Goal: Task Accomplishment & Management: Use online tool/utility

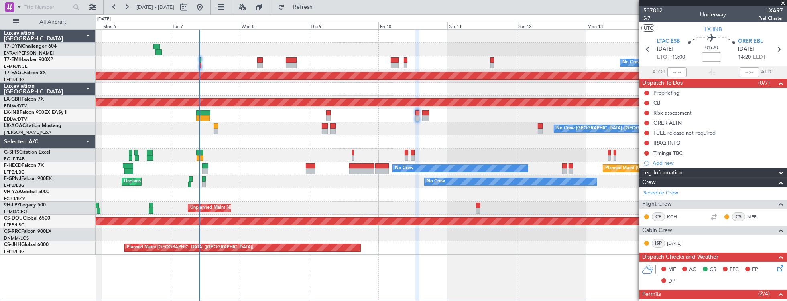
scroll to position [318, 0]
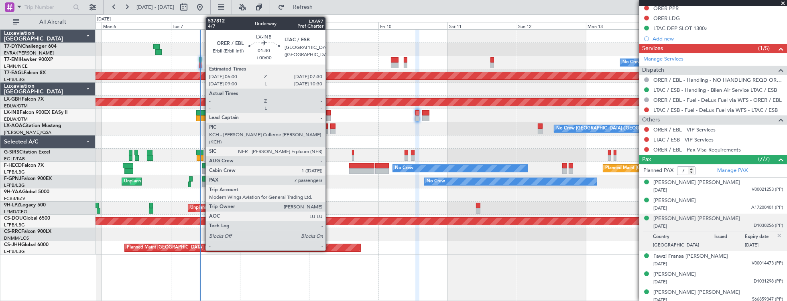
click at [329, 113] on div at bounding box center [328, 113] width 4 height 6
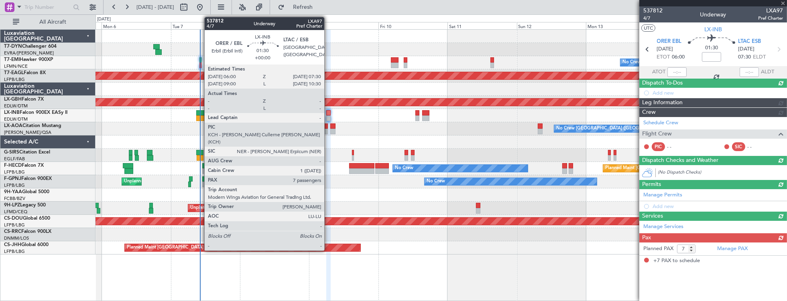
scroll to position [0, 0]
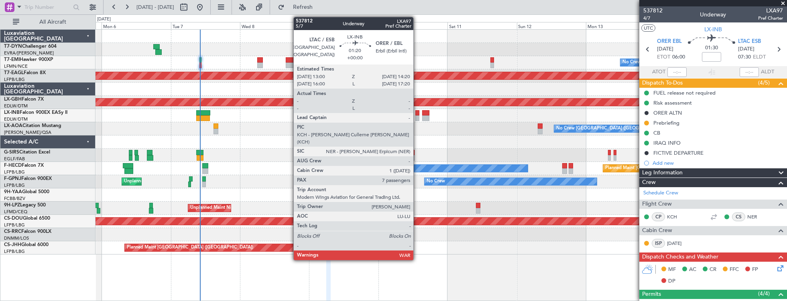
click at [417, 114] on div at bounding box center [417, 113] width 4 height 6
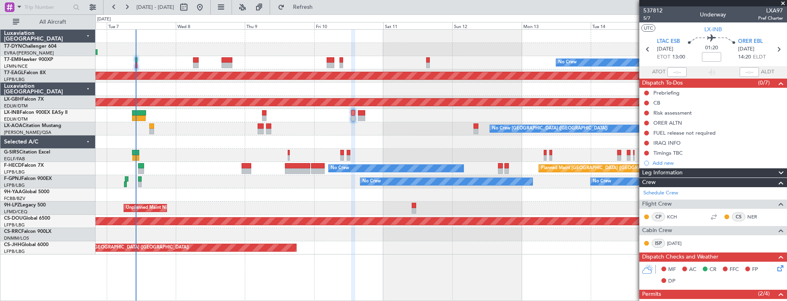
click at [315, 113] on div at bounding box center [440, 115] width 691 height 13
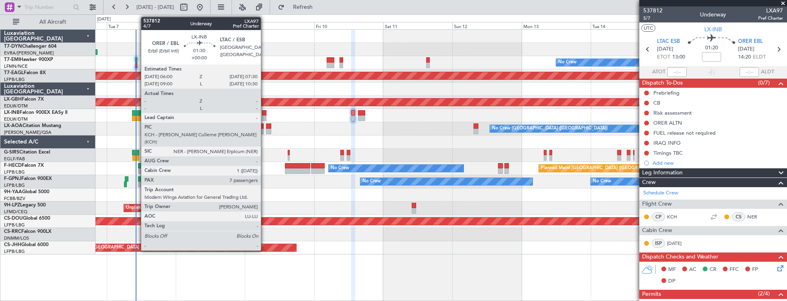
click at [265, 114] on div at bounding box center [264, 113] width 4 height 6
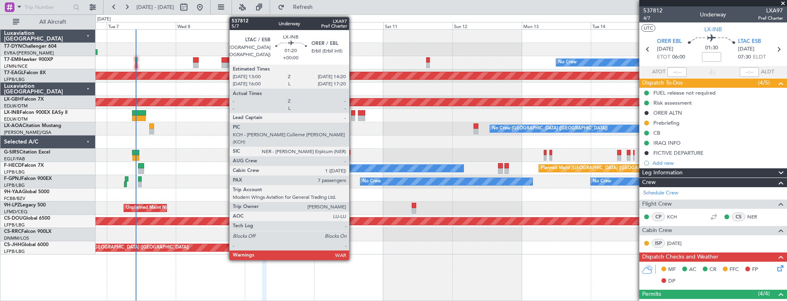
click at [353, 114] on div at bounding box center [353, 113] width 4 height 6
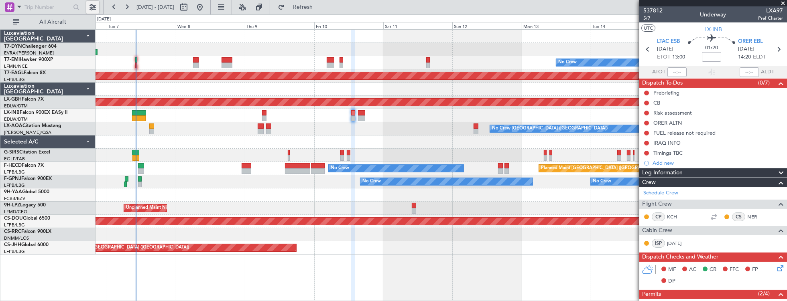
click at [98, 7] on button at bounding box center [92, 7] width 13 height 13
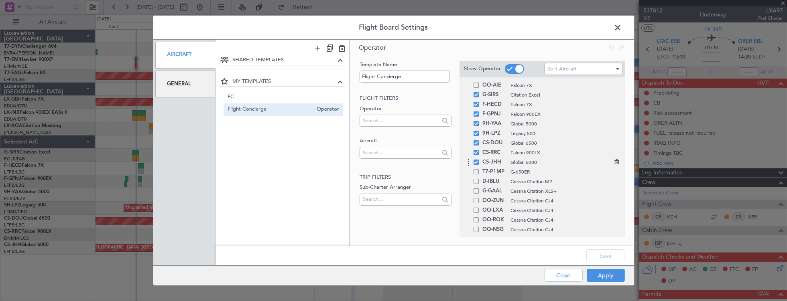
scroll to position [252, 0]
click at [477, 95] on span at bounding box center [475, 94] width 5 height 5
click at [479, 92] on input "checkbox" at bounding box center [479, 92] width 0 height 0
click at [604, 256] on button "Save" at bounding box center [605, 256] width 38 height 13
click at [609, 278] on div "Apply Close" at bounding box center [568, 276] width 117 height 20
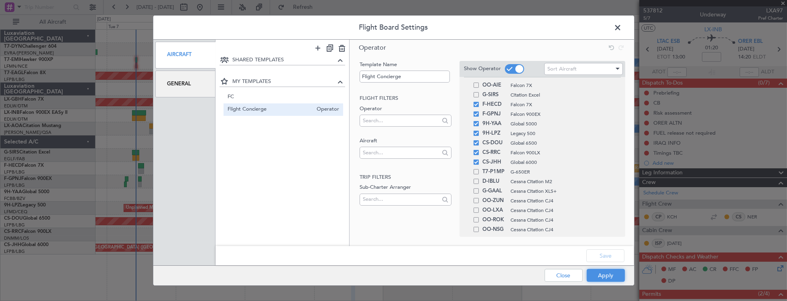
click at [609, 278] on button "Apply" at bounding box center [606, 275] width 38 height 13
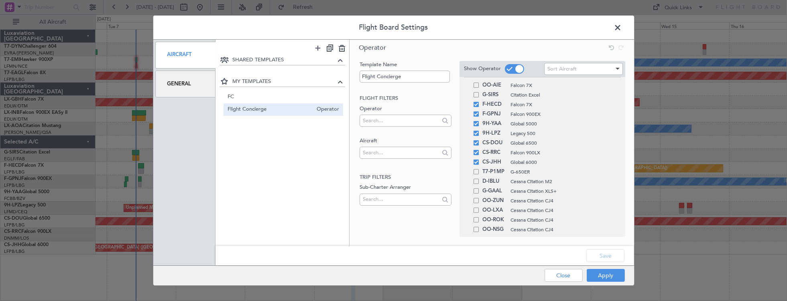
type input "0"
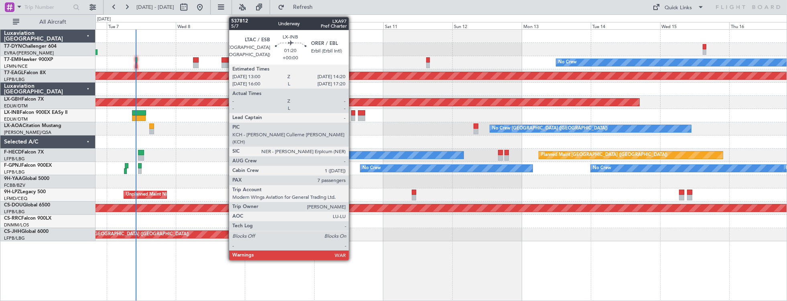
click at [353, 114] on div at bounding box center [353, 113] width 4 height 6
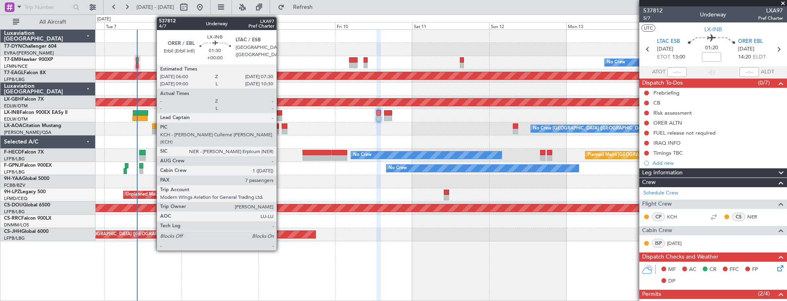
click at [280, 114] on div at bounding box center [279, 113] width 5 height 6
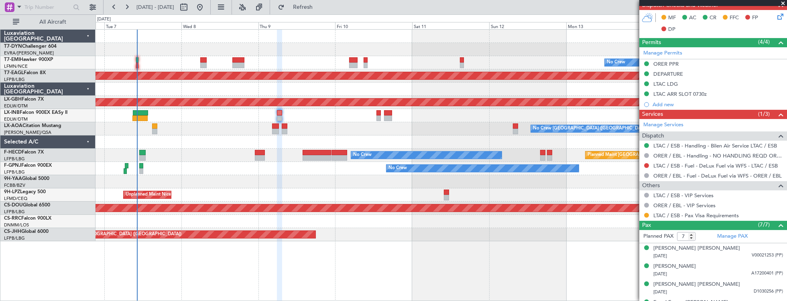
scroll to position [298, 0]
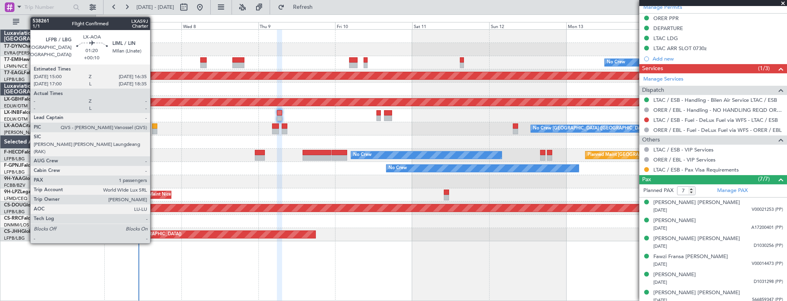
click at [154, 126] on div at bounding box center [154, 127] width 5 height 6
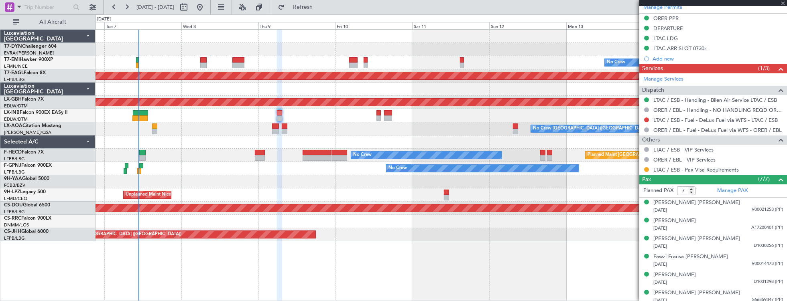
type input "+00:10"
type input "1"
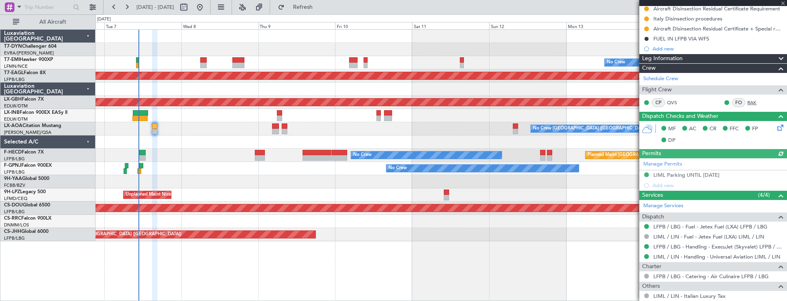
scroll to position [172, 0]
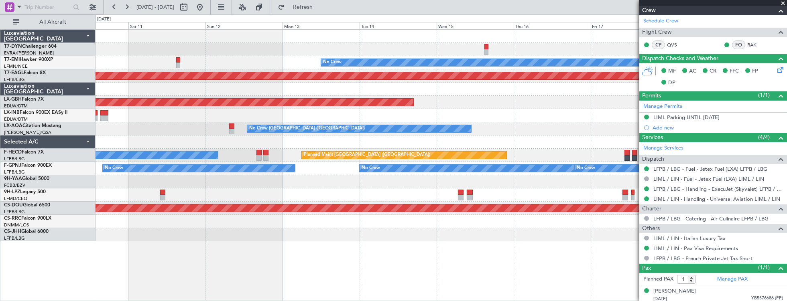
click at [256, 43] on div at bounding box center [440, 49] width 691 height 13
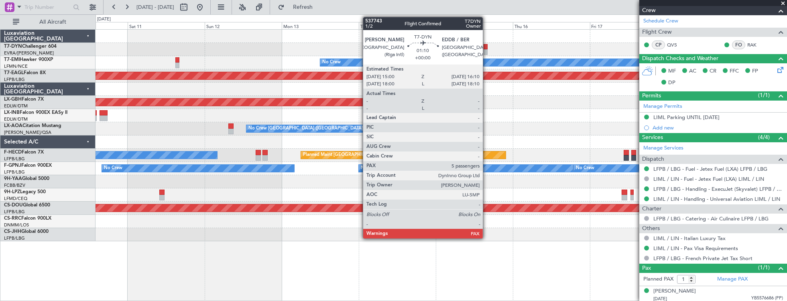
click at [487, 47] on div at bounding box center [485, 47] width 4 height 6
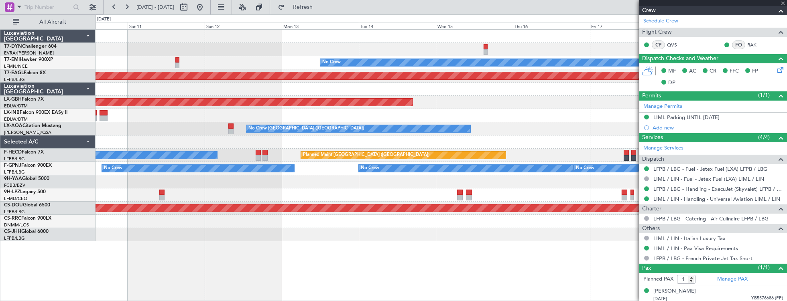
type input "5"
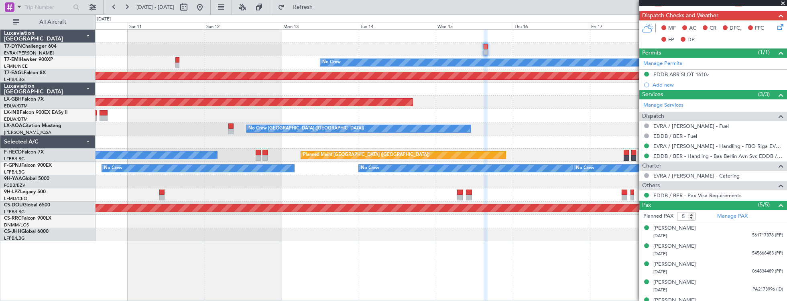
scroll to position [225, 0]
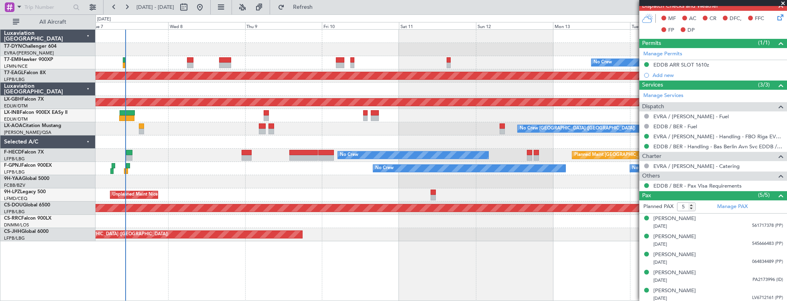
click at [562, 60] on div "No Crew" at bounding box center [440, 62] width 691 height 13
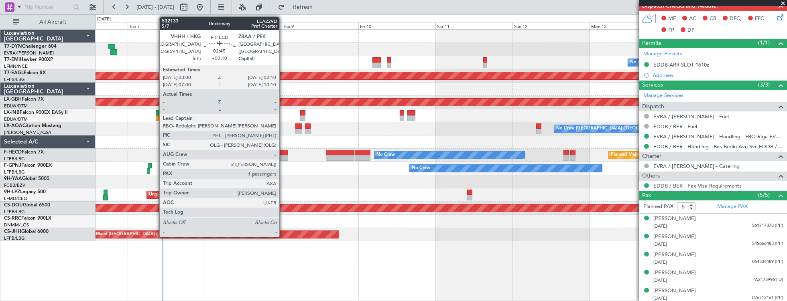
click at [283, 158] on div at bounding box center [283, 158] width 10 height 6
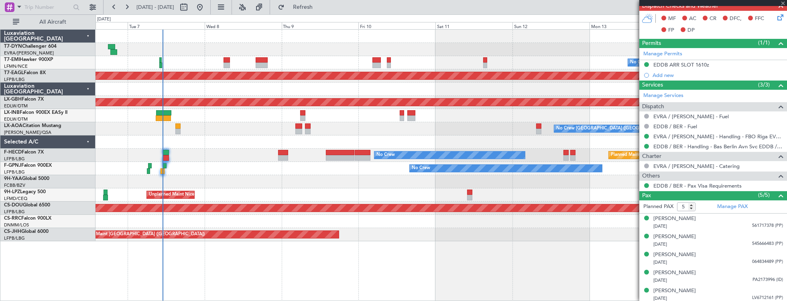
type input "+00:10"
type input "1"
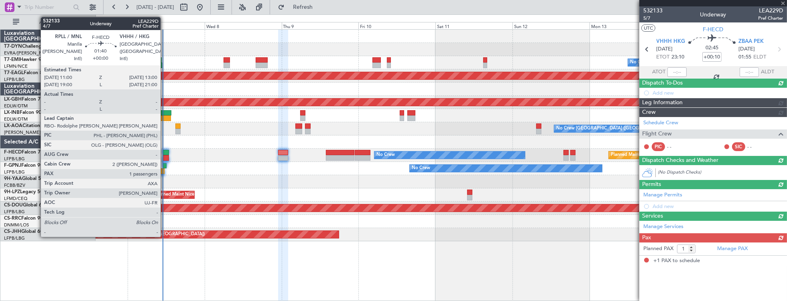
scroll to position [0, 0]
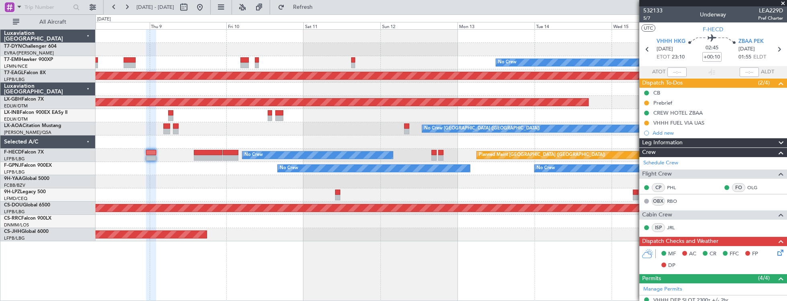
click at [114, 159] on div "No Crew Planned Maint [GEOGRAPHIC_DATA] (Al Maktoum Intl) Planned Maint Nurnber…" at bounding box center [440, 136] width 691 height 212
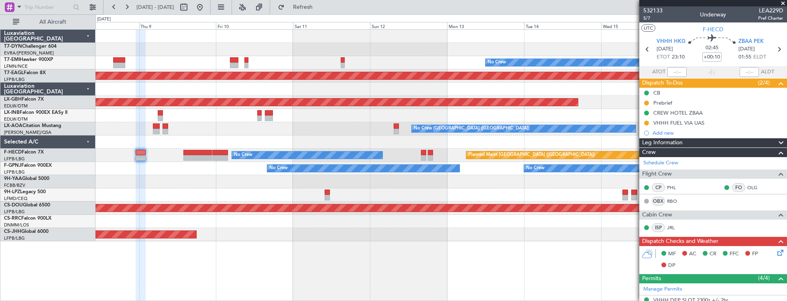
click at [166, 187] on div "No Crew Planned Maint [GEOGRAPHIC_DATA] (Al Maktoum Intl) Planned Maint Nurnber…" at bounding box center [440, 136] width 691 height 212
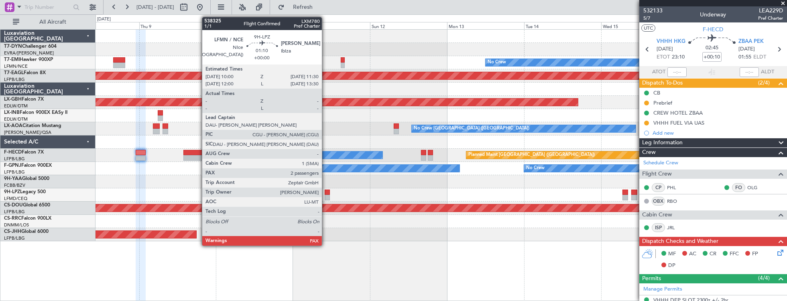
click at [326, 193] on div at bounding box center [327, 193] width 5 height 6
type input "2"
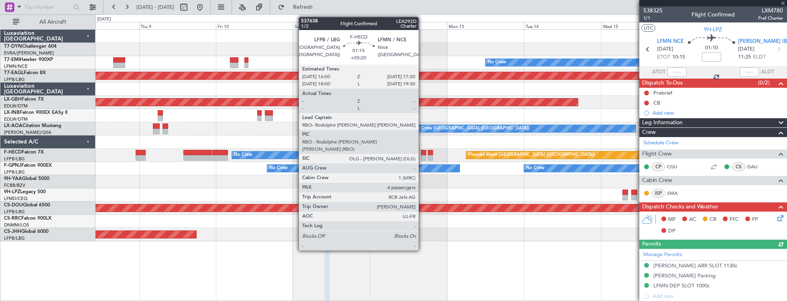
click at [422, 153] on div at bounding box center [423, 153] width 5 height 6
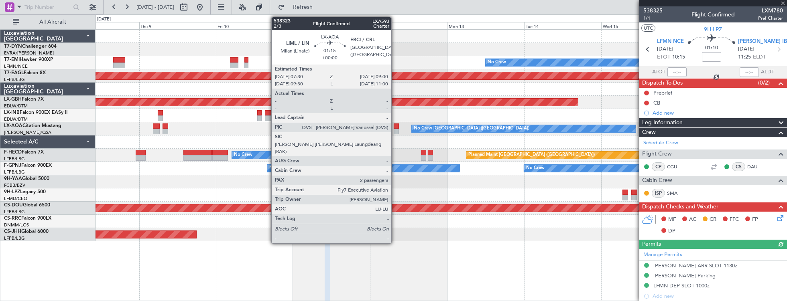
type input "+00:20"
type input "4"
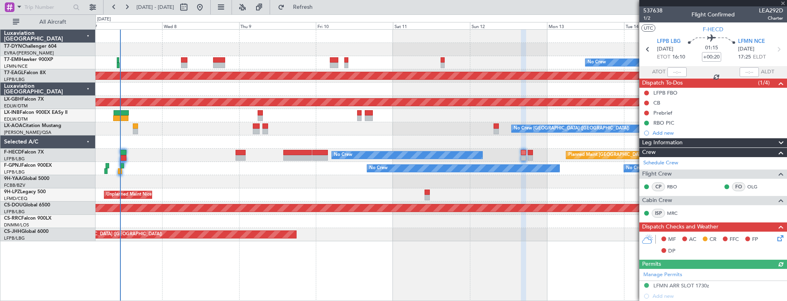
click at [444, 130] on div "No Crew [GEOGRAPHIC_DATA] ([GEOGRAPHIC_DATA])" at bounding box center [440, 128] width 691 height 13
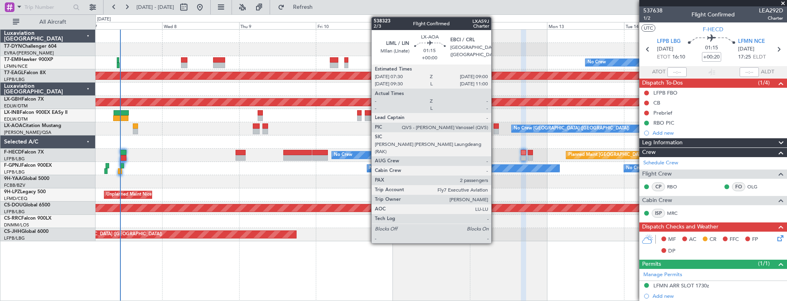
click at [495, 126] on div at bounding box center [495, 127] width 5 height 6
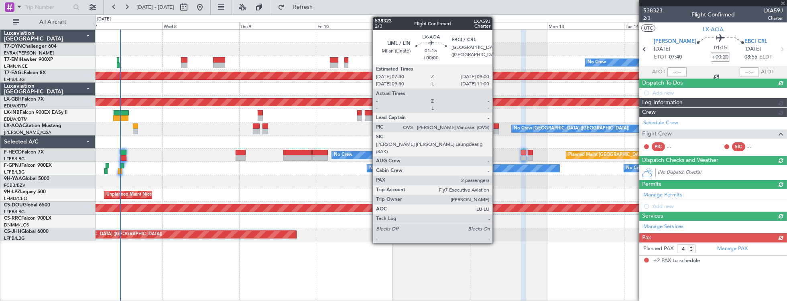
type input "2"
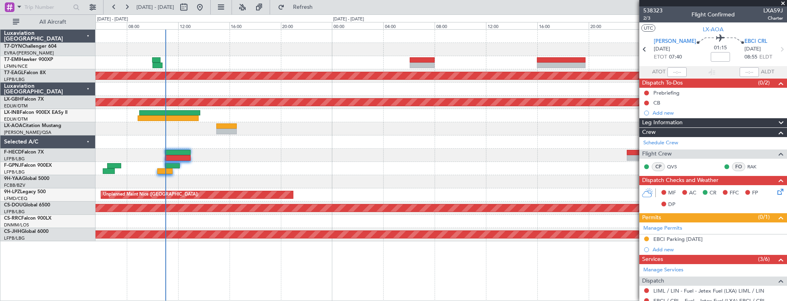
click at [238, 153] on div "Planned Maint Dubai (Al Maktoum Intl) Planned Maint Nurnberg [GEOGRAPHIC_DATA] …" at bounding box center [440, 136] width 691 height 212
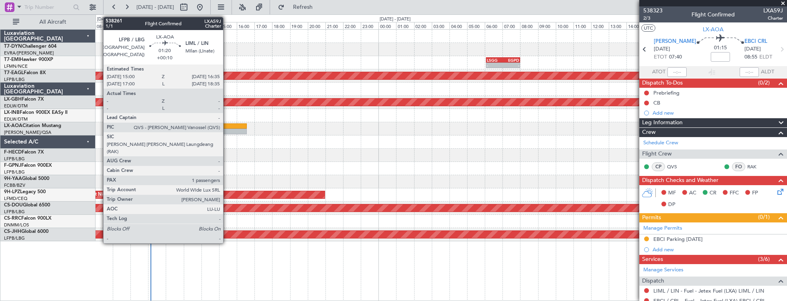
click at [227, 126] on div at bounding box center [233, 127] width 28 height 6
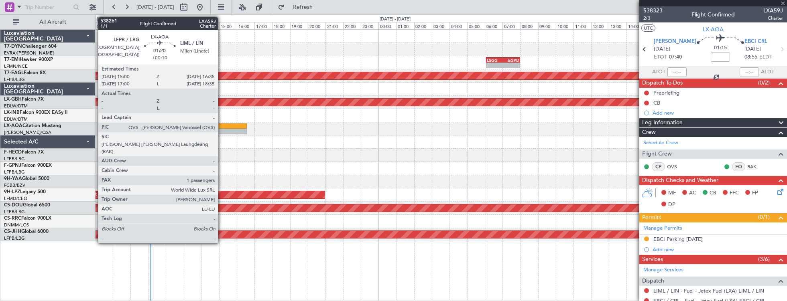
type input "+00:10"
type input "1"
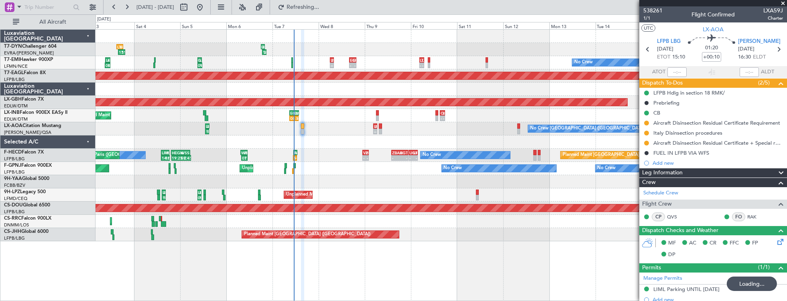
click at [160, 47] on div "18:44 Z 20:53 Z EGSS 18:00 Z EVRA 20:10 Z 15:39 Z 19:18 Z LTFM 15:00 Z EGSS 18:…" at bounding box center [440, 49] width 691 height 13
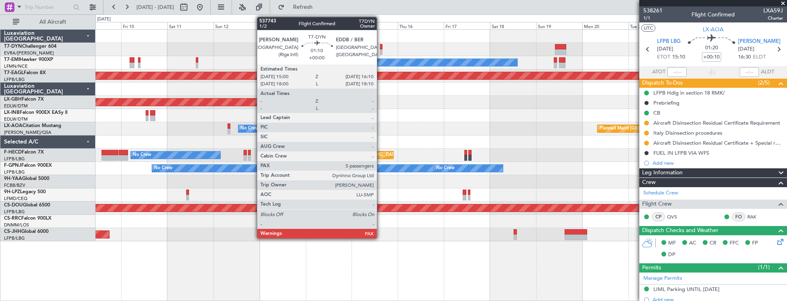
click at [381, 47] on div at bounding box center [381, 47] width 2 height 6
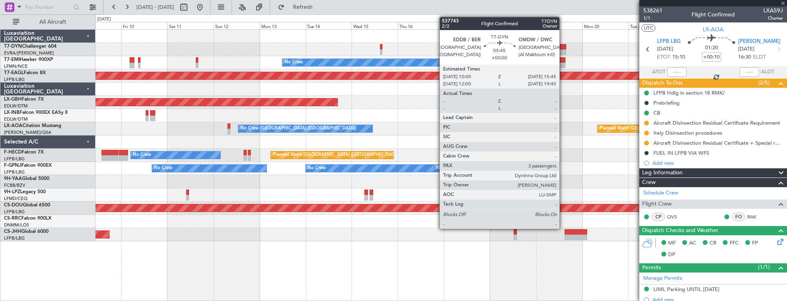
type input "5"
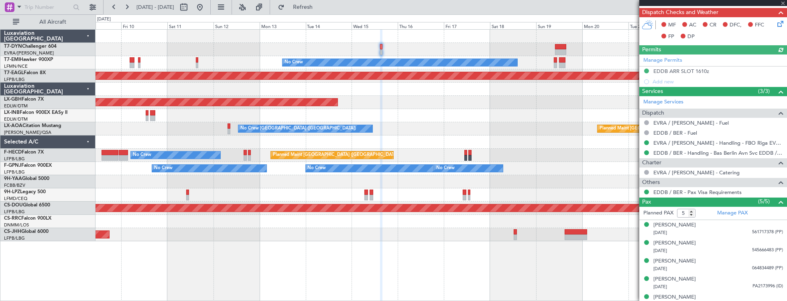
scroll to position [225, 0]
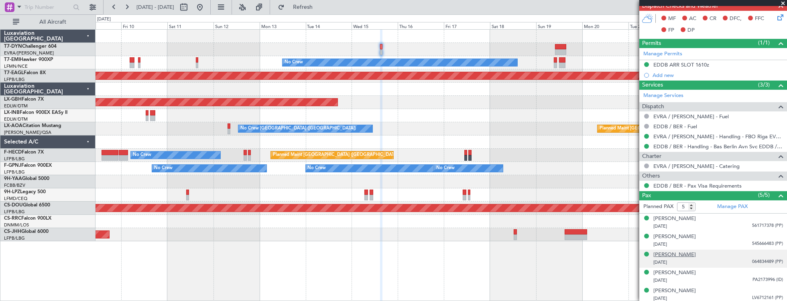
click at [684, 253] on div "[PERSON_NAME]" at bounding box center [674, 255] width 43 height 8
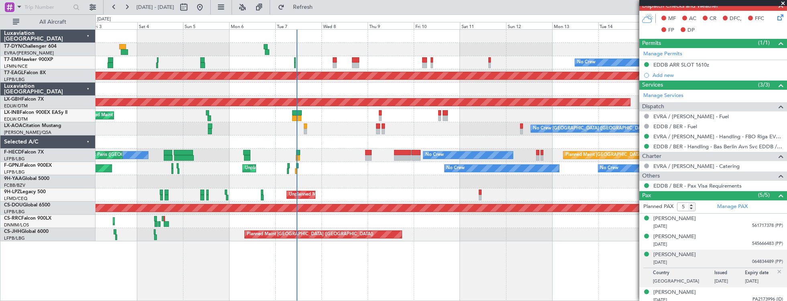
click at [433, 132] on div "No Crew [GEOGRAPHIC_DATA] ([GEOGRAPHIC_DATA]) No Crew [GEOGRAPHIC_DATA] ([GEOGR…" at bounding box center [440, 128] width 691 height 13
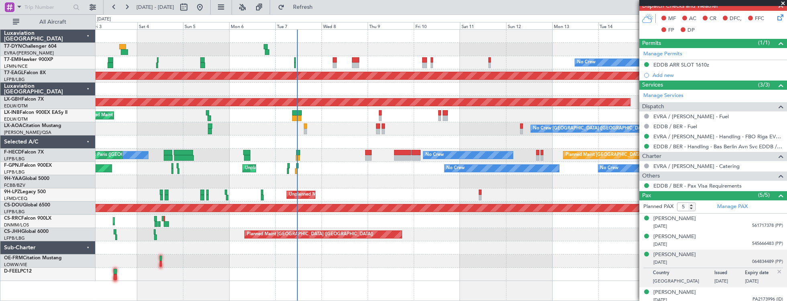
click at [371, 89] on div at bounding box center [440, 89] width 691 height 13
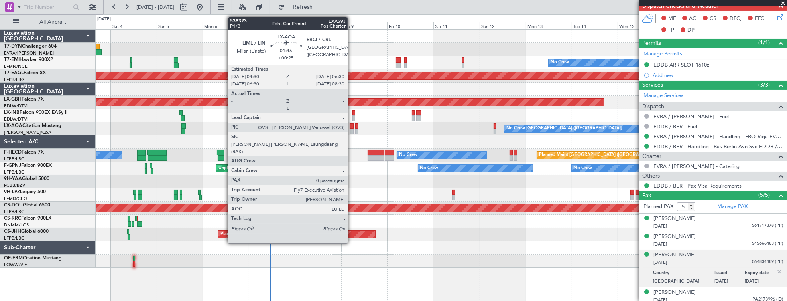
click at [351, 129] on div at bounding box center [351, 132] width 4 height 6
type input "+00:25"
type input "0"
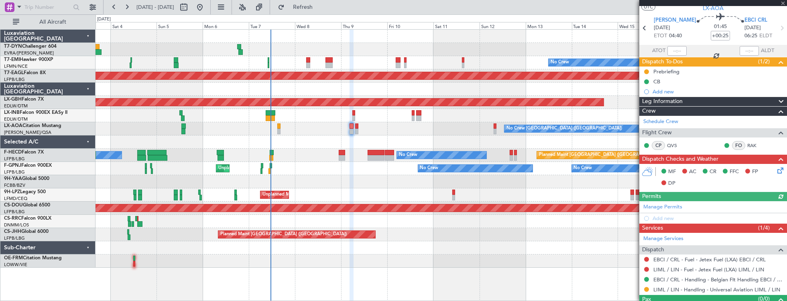
scroll to position [0, 0]
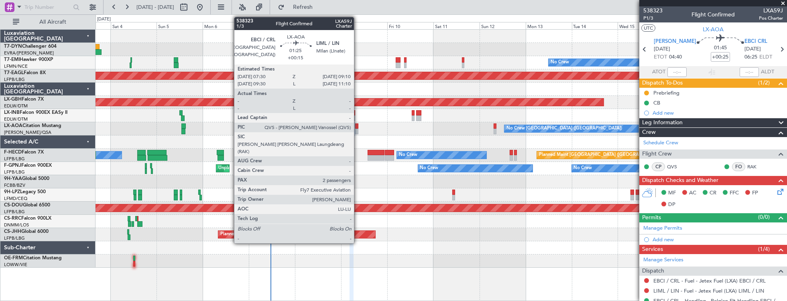
click at [358, 129] on div at bounding box center [356, 132] width 3 height 6
type input "+00:15"
type input "2"
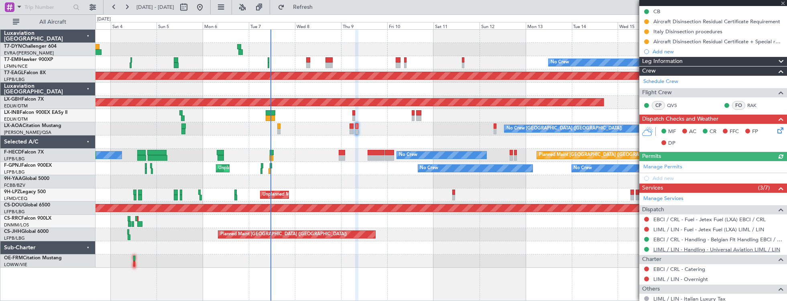
scroll to position [170, 0]
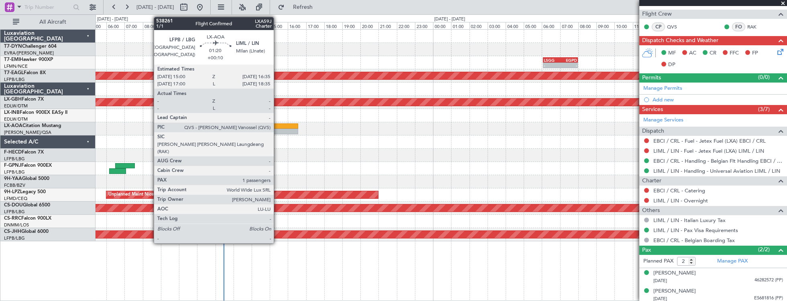
click at [278, 126] on div at bounding box center [283, 127] width 29 height 6
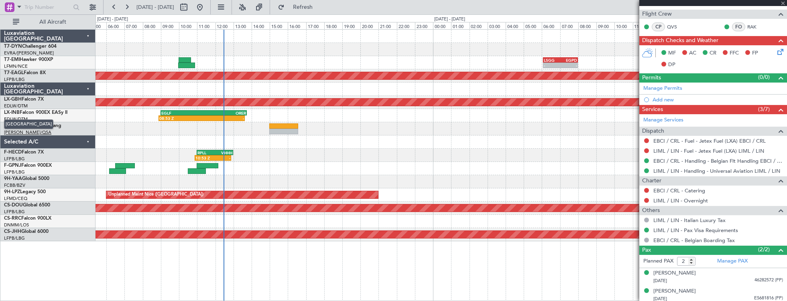
type input "+00:10"
type input "1"
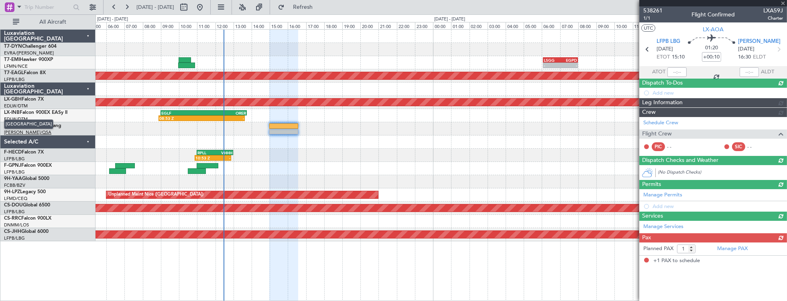
scroll to position [0, 0]
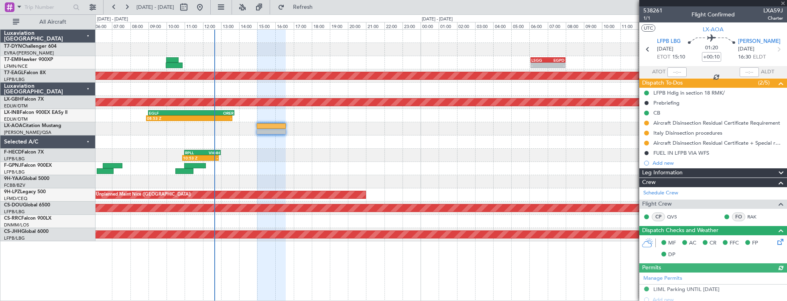
click at [132, 130] on div "18:44 Z 20:53 Z - - LSGG 06:05 Z EGPD 08:00 Z - - EGPD 16:00 Z LTBA 19:45 Z Pla…" at bounding box center [440, 136] width 691 height 212
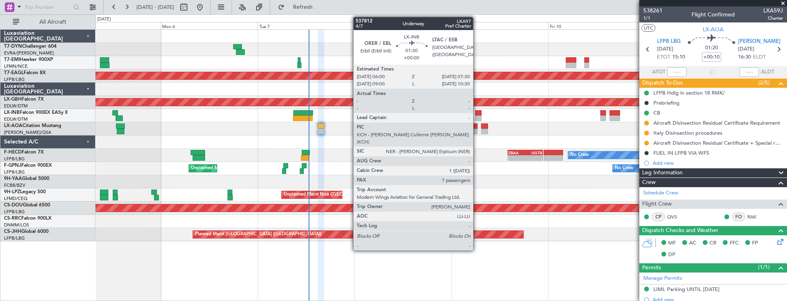
click at [477, 113] on div at bounding box center [478, 113] width 6 height 6
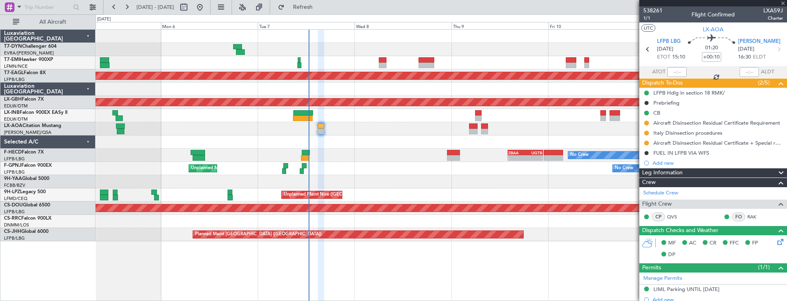
type input "7"
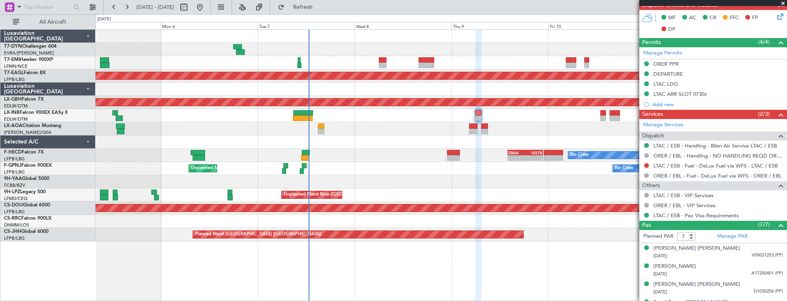
scroll to position [229, 0]
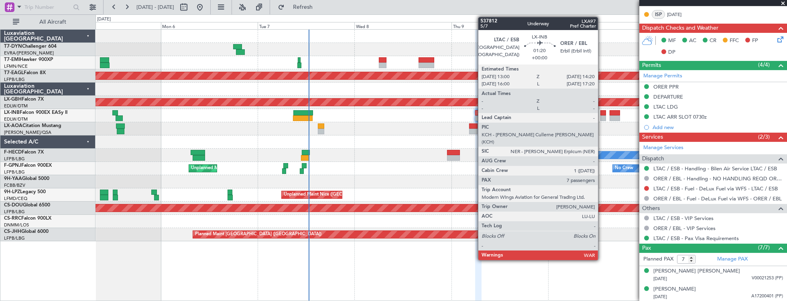
click at [602, 112] on div at bounding box center [603, 113] width 6 height 6
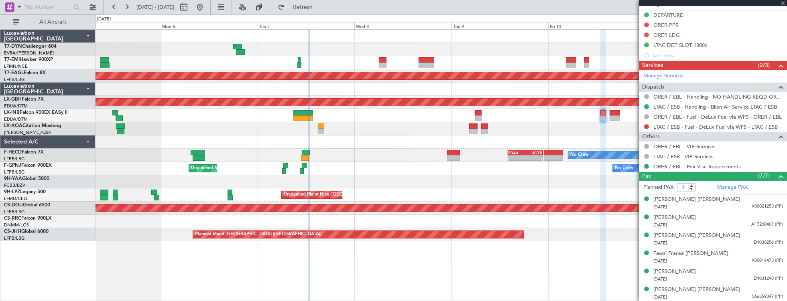
scroll to position [318, 0]
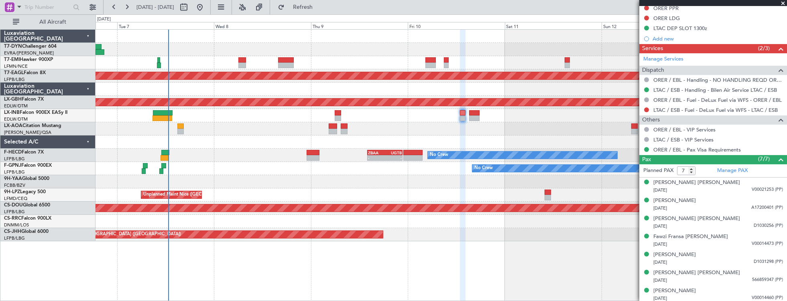
click at [209, 38] on div "No Crew Planned Maint Dubai (Al Maktoum Intl) Planned Maint Nurnberg No Crew Ch…" at bounding box center [440, 136] width 691 height 212
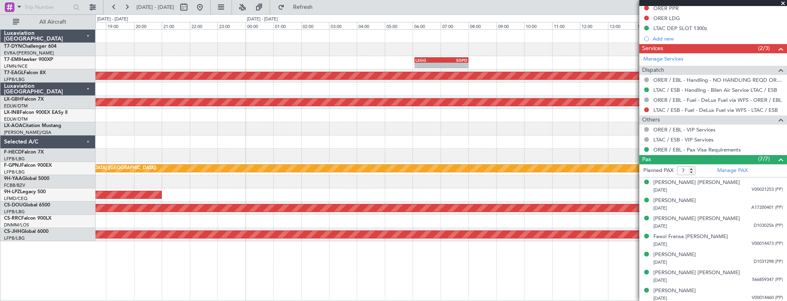
click at [144, 120] on div "- - LSGG 06:05 Z EGPD 08:00 Z - - EGPD 16:00 Z LTBA 19:45 Z Planned Maint Dubai…" at bounding box center [440, 136] width 691 height 212
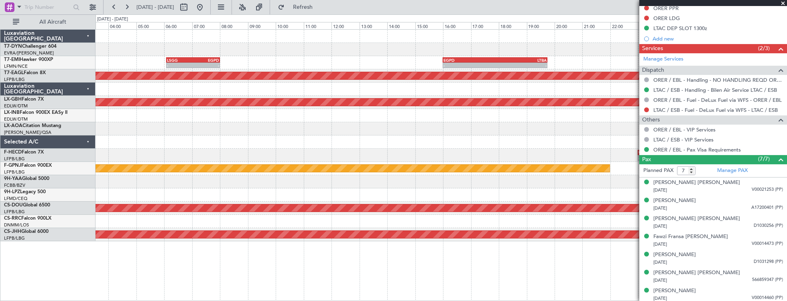
click at [125, 108] on div "- - LSGG 06:05 Z EGPD 08:00 Z - - EGPD 16:00 Z LTBA 19:45 Z Planned Maint Dubai…" at bounding box center [440, 136] width 691 height 212
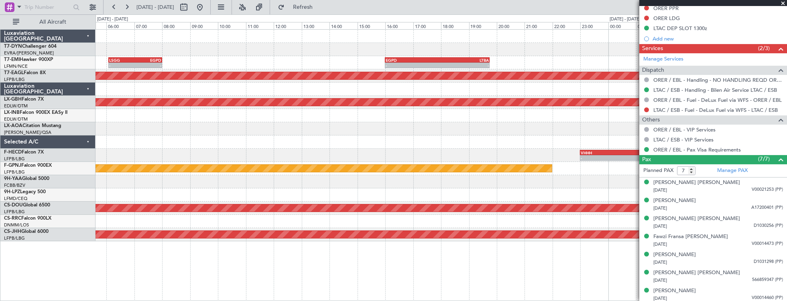
click at [84, 89] on div "- - LSGG 06:05 Z EGPD 08:00 Z - - EGPD 16:00 Z LTBA 19:45 Z Planned Maint Dubai…" at bounding box center [393, 157] width 787 height 287
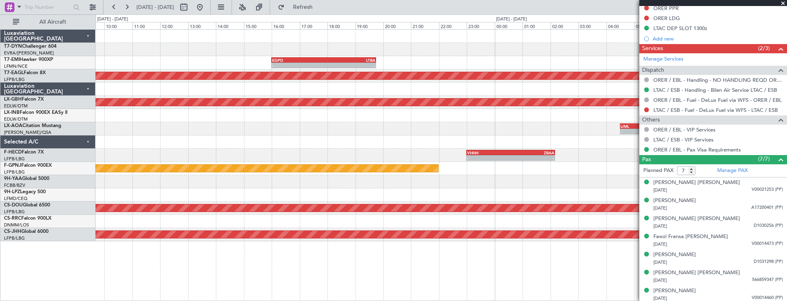
click at [551, 131] on div "LIML 04:30 Z EBCI 06:30 Z - - - - EBCI 07:30 Z LIML 09:10 Z" at bounding box center [440, 128] width 691 height 13
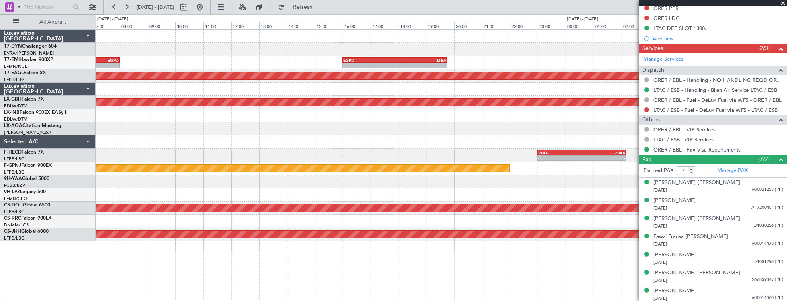
click at [540, 160] on div "- - EGPD 16:00 Z LTBA 19:45 Z LSGG 06:05 Z EGPD 08:00 Z - - Planned Maint Dubai…" at bounding box center [440, 136] width 691 height 212
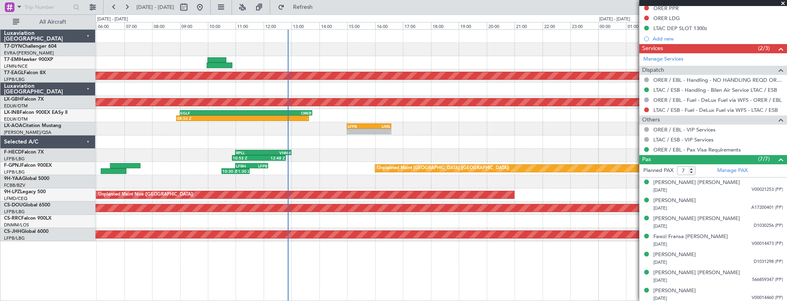
click at [551, 184] on div "LSGG 06:05 Z EGPD 08:00 Z - - Planned Maint Dubai (Al Maktoum Intl) Planned Mai…" at bounding box center [440, 136] width 691 height 212
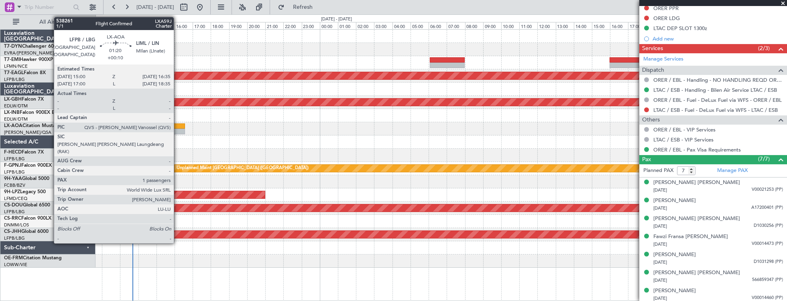
click at [178, 128] on div at bounding box center [170, 127] width 29 height 6
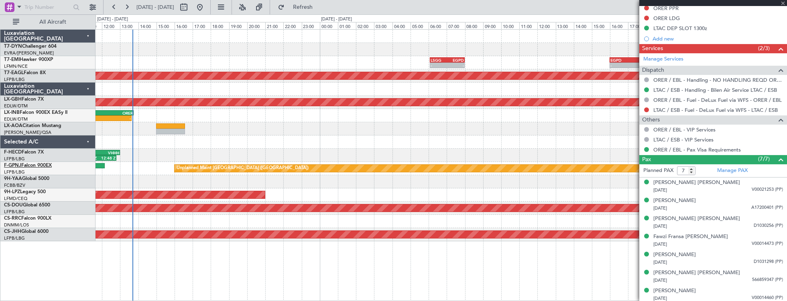
type input "+00:10"
type input "1"
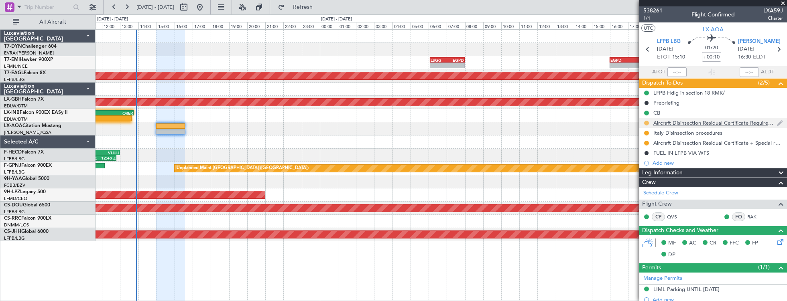
click at [648, 124] on button at bounding box center [646, 123] width 5 height 5
click at [654, 156] on span "Completed" at bounding box center [649, 158] width 26 height 8
click at [644, 132] on button at bounding box center [646, 133] width 5 height 5
click at [649, 167] on span "Completed" at bounding box center [649, 168] width 26 height 8
click at [647, 142] on button at bounding box center [646, 143] width 5 height 5
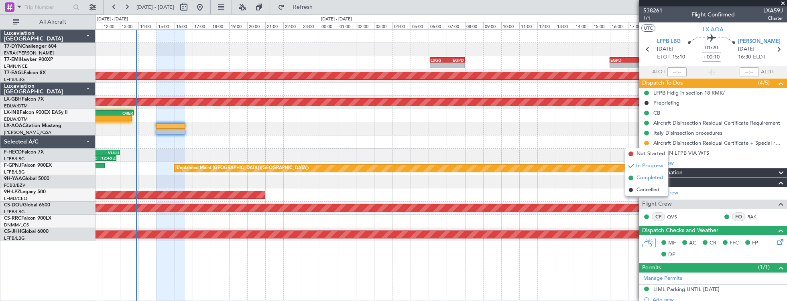
click at [648, 177] on span "Completed" at bounding box center [649, 178] width 26 height 8
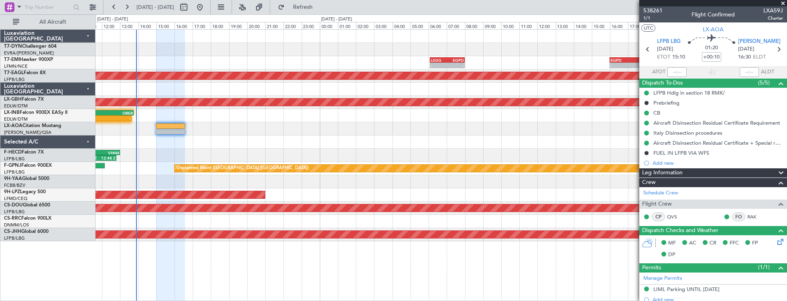
click at [307, 125] on div "LIML 04:30 Z EBCI 06:30 Z - -" at bounding box center [440, 128] width 691 height 13
click at [339, 124] on div "LIML 04:30 Z EBCI 06:30 Z - -" at bounding box center [440, 128] width 691 height 13
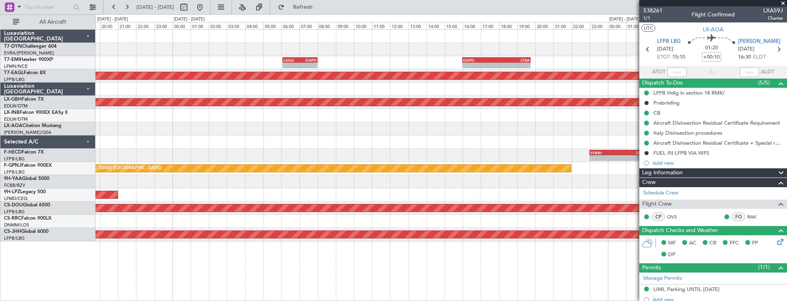
click at [231, 128] on div "- - LSGG 06:05 Z EGPD 08:00 Z - - EGPD 16:00 Z LTBA 19:45 Z Planned Maint Dubai…" at bounding box center [440, 136] width 691 height 212
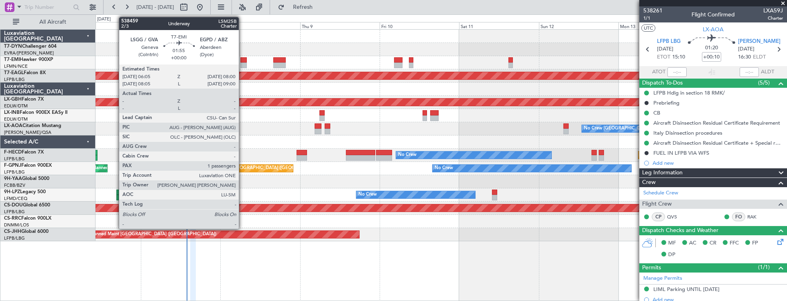
click at [243, 60] on div at bounding box center [243, 60] width 6 height 6
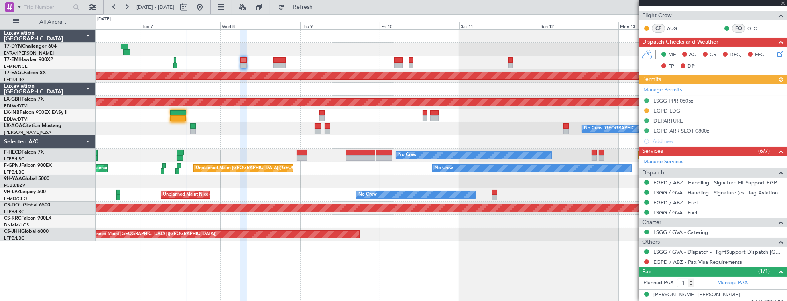
scroll to position [172, 0]
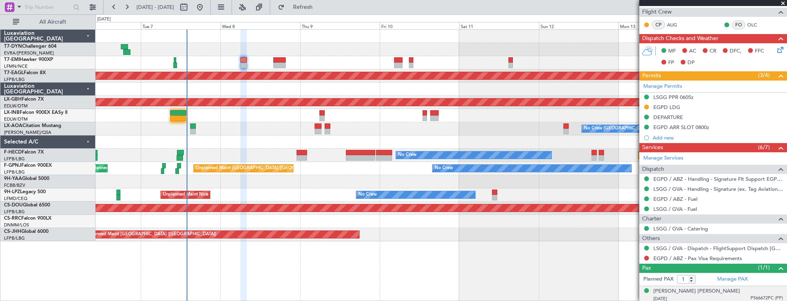
click at [692, 296] on div "08/06/1982 P566672PC (PP)" at bounding box center [718, 299] width 130 height 8
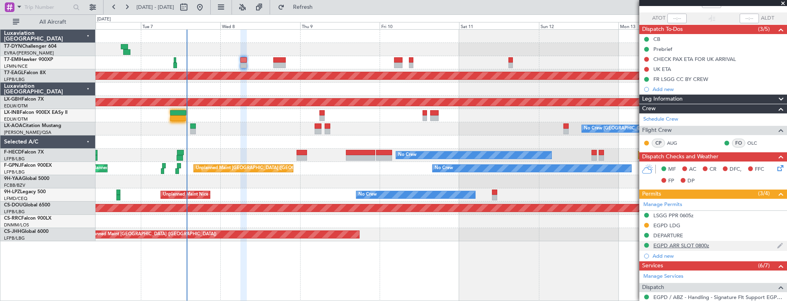
scroll to position [8, 0]
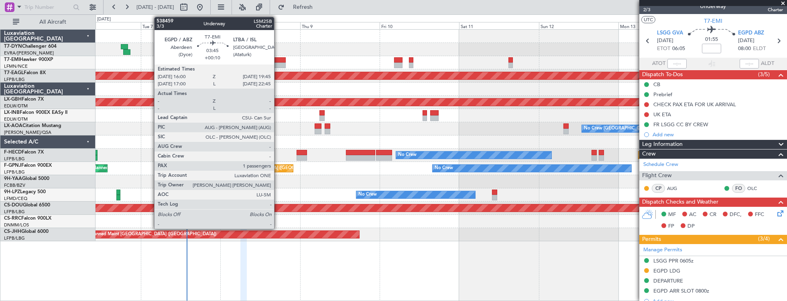
click at [278, 61] on div at bounding box center [279, 60] width 12 height 6
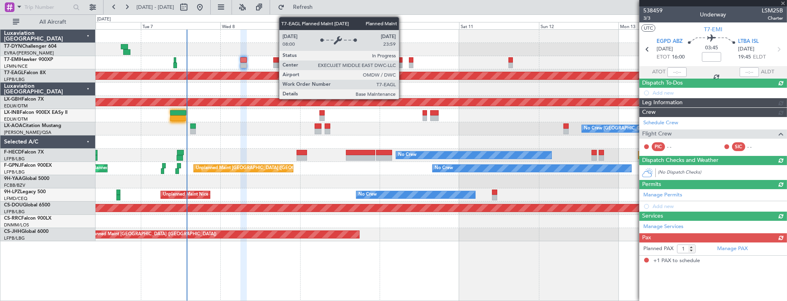
type input "+00:10"
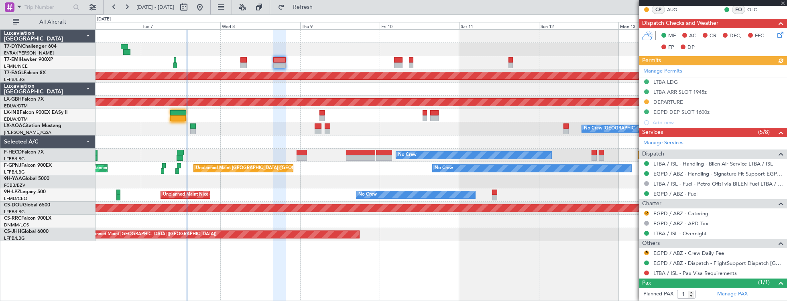
scroll to position [182, 0]
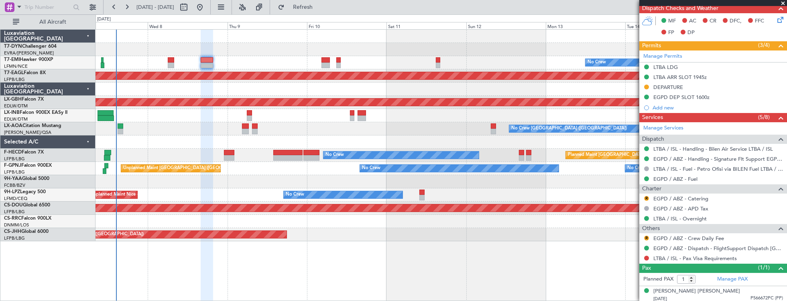
click at [286, 178] on div at bounding box center [440, 181] width 691 height 13
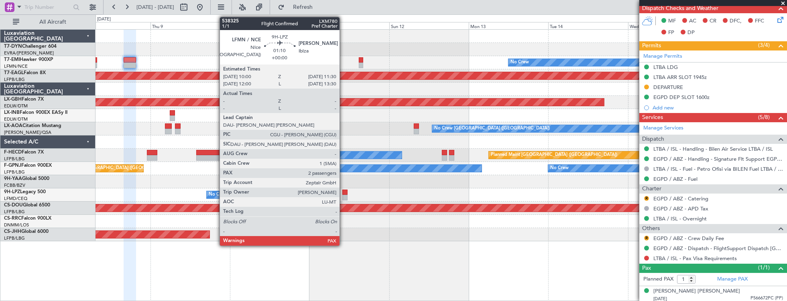
click at [343, 191] on div at bounding box center [344, 193] width 5 height 6
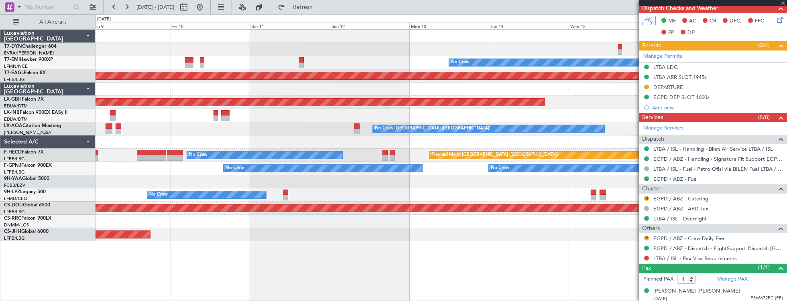
click at [318, 188] on div at bounding box center [440, 181] width 691 height 13
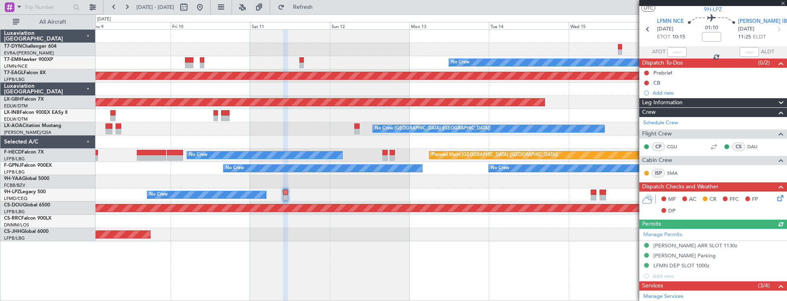
scroll to position [0, 0]
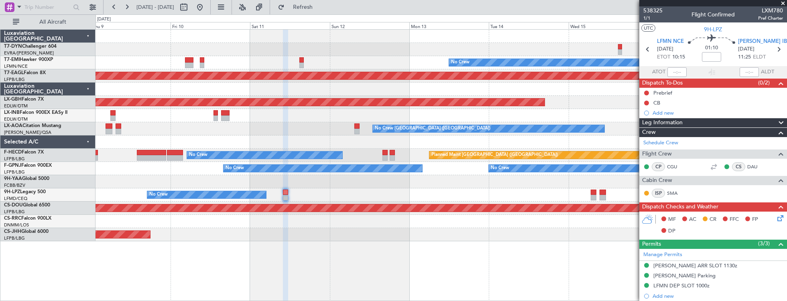
click at [191, 161] on div "No Crew Planned Maint Dubai (Al Maktoum Intl) Planned Maint Nurnberg No Crew Ch…" at bounding box center [440, 136] width 691 height 212
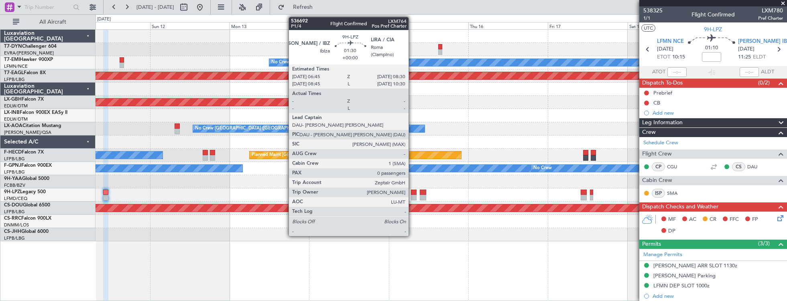
click at [412, 195] on div at bounding box center [414, 198] width 6 height 6
type input "0"
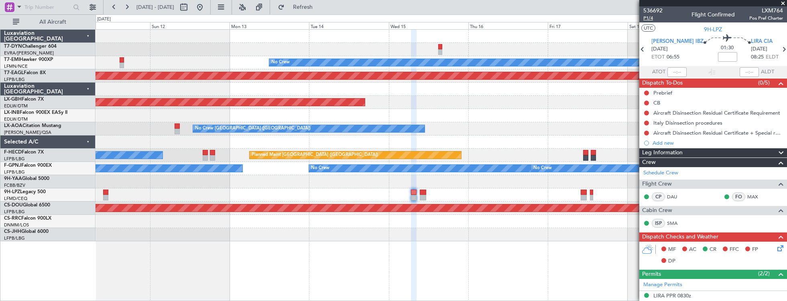
click at [644, 19] on span "P1/4" at bounding box center [652, 18] width 19 height 7
click at [660, 11] on span "536692" at bounding box center [652, 10] width 19 height 8
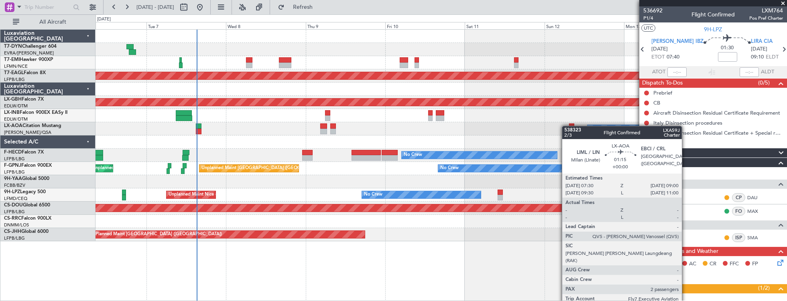
click at [570, 126] on div "No Crew Planned Maint [GEOGRAPHIC_DATA] (Al Maktoum Intl) Planned Maint Nurnber…" at bounding box center [440, 136] width 691 height 212
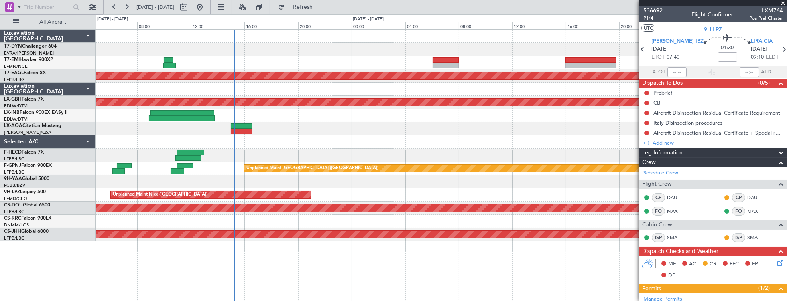
click at [299, 131] on div at bounding box center [440, 128] width 691 height 13
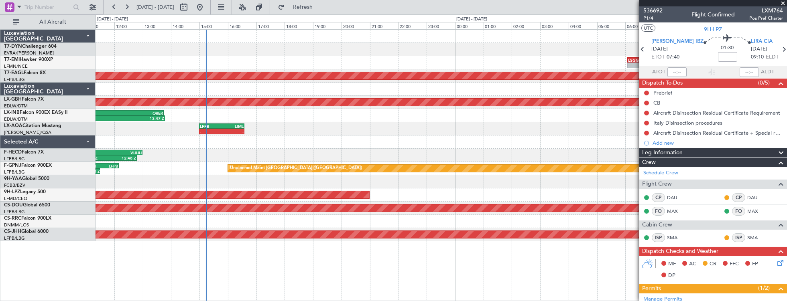
click at [312, 129] on div "LFPB 15:00 Z LIML 16:35 Z - -" at bounding box center [440, 128] width 691 height 13
click at [267, 124] on div "14:37 Z - LFPB 15:00 Z LIML 16:35 Z" at bounding box center [440, 128] width 691 height 13
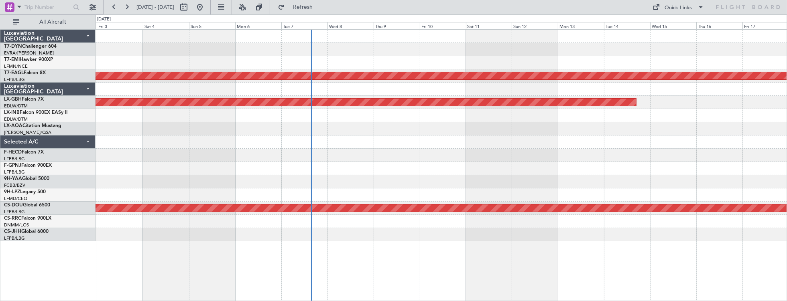
click at [350, 146] on div "Planned Maint Dubai (Al Maktoum Intl) Planned Maint Nurnberg Planned Maint Lond…" at bounding box center [440, 136] width 691 height 212
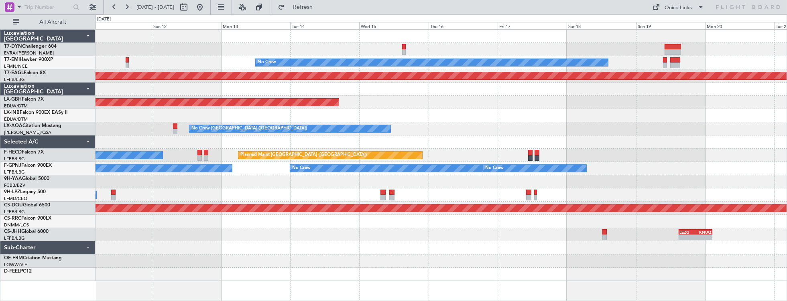
click at [139, 218] on div "No Crew Planned Maint [GEOGRAPHIC_DATA] (Al Maktoum Intl) Planned Maint Nurnber…" at bounding box center [440, 156] width 691 height 252
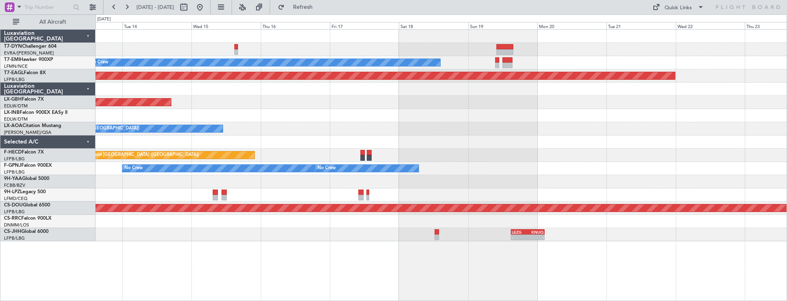
click at [248, 154] on div "No Crew Planned Maint [GEOGRAPHIC_DATA] (Al Maktoum Intl) Planned Maint Nurnber…" at bounding box center [440, 136] width 691 height 212
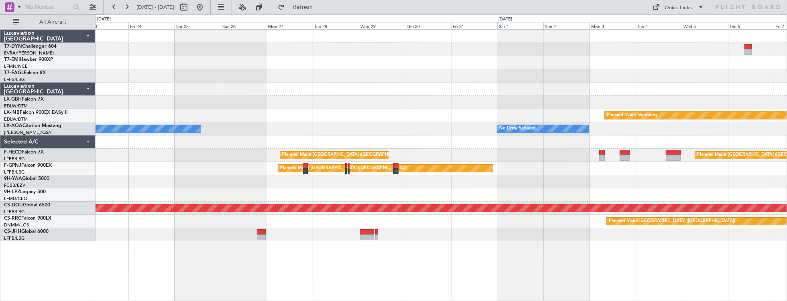
click at [129, 163] on div "Planned Maint Dubai (Al Maktoum Intl) Planned Maint Nurnberg Planned Maint [GEO…" at bounding box center [440, 136] width 691 height 212
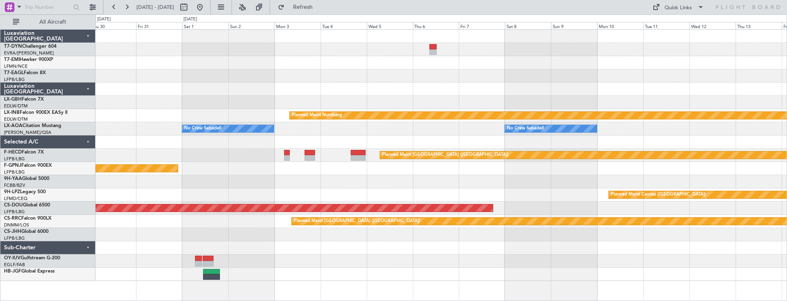
click at [322, 179] on div at bounding box center [440, 181] width 691 height 13
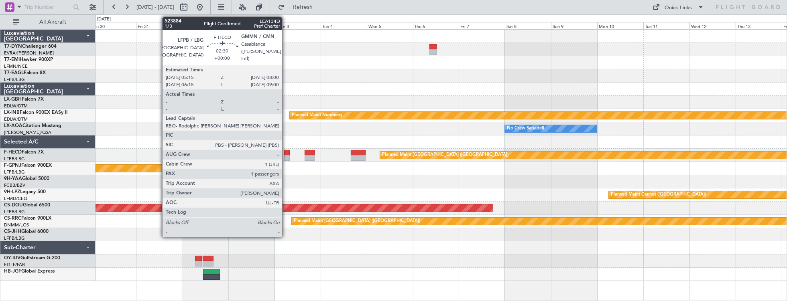
click at [286, 156] on div at bounding box center [287, 158] width 6 height 6
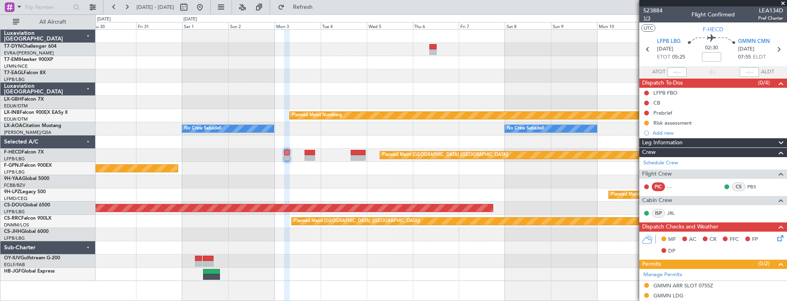
click at [648, 18] on span "1/3" at bounding box center [652, 18] width 19 height 7
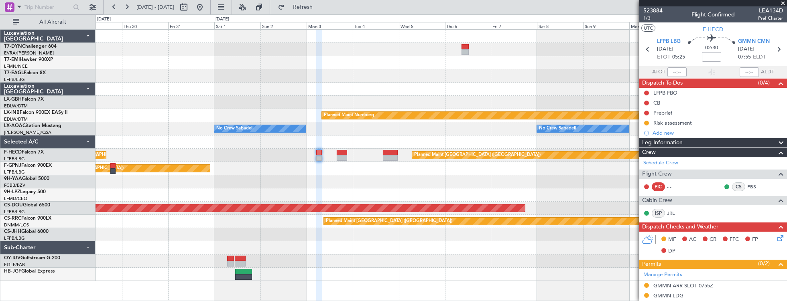
click at [433, 177] on div at bounding box center [440, 181] width 691 height 13
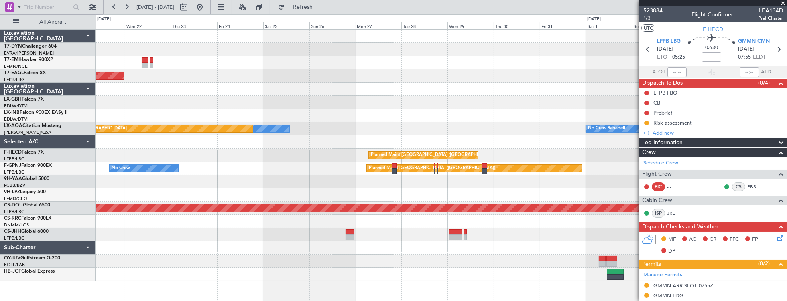
click at [504, 79] on div "No Crew Planned Maint Dubai (Al Maktoum Intl) Planned Maint Nurnberg No Crew Sa…" at bounding box center [440, 156] width 691 height 252
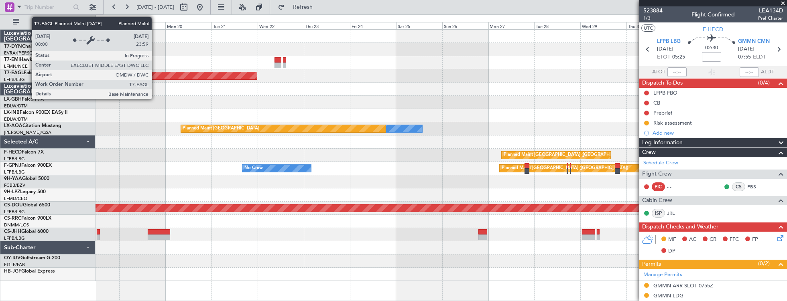
click at [462, 81] on div "Planned Maint Dubai (Al Maktoum Intl)" at bounding box center [440, 75] width 691 height 13
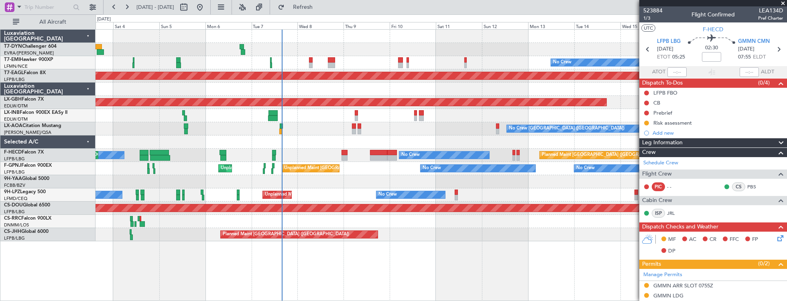
click at [510, 47] on div at bounding box center [440, 49] width 691 height 13
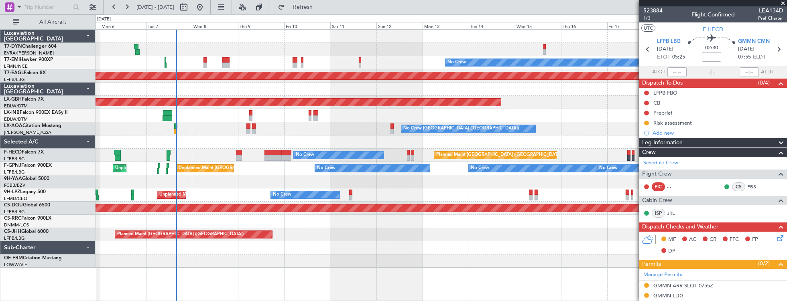
click at [255, 91] on div at bounding box center [440, 89] width 691 height 13
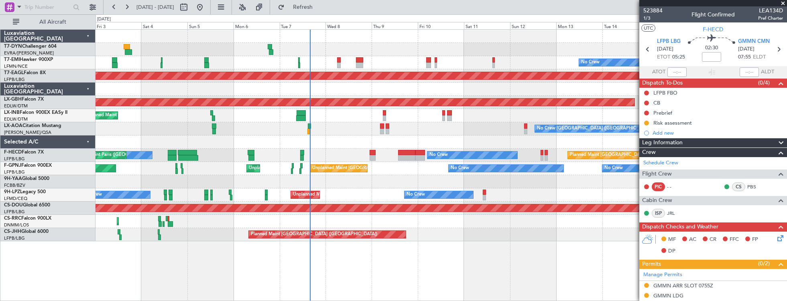
click at [389, 88] on div at bounding box center [440, 89] width 691 height 13
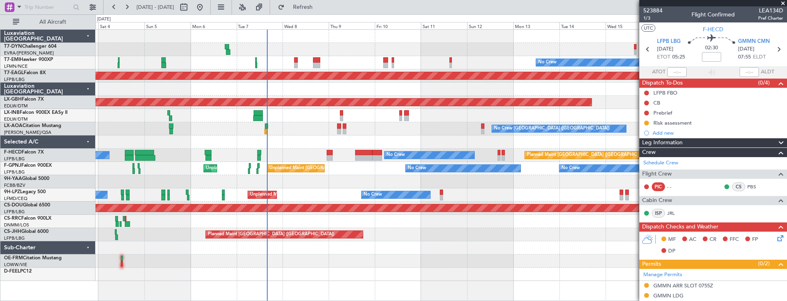
click at [311, 117] on div "Planned Maint [GEOGRAPHIC_DATA]" at bounding box center [440, 115] width 691 height 13
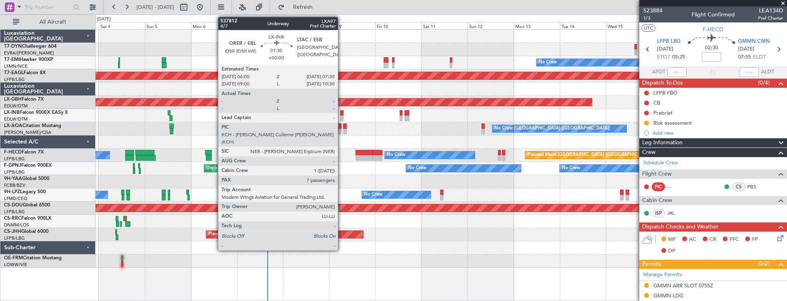
click at [342, 116] on div at bounding box center [341, 119] width 3 height 6
type input "7"
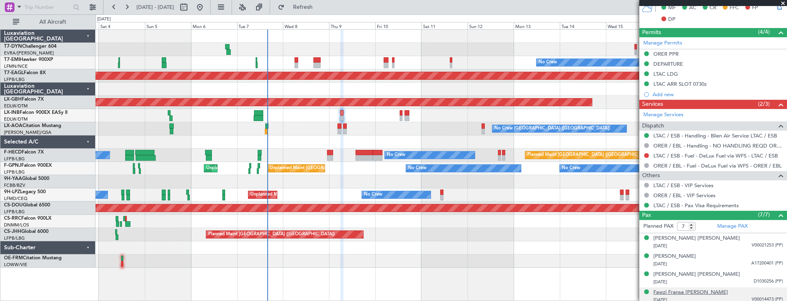
scroll to position [226, 0]
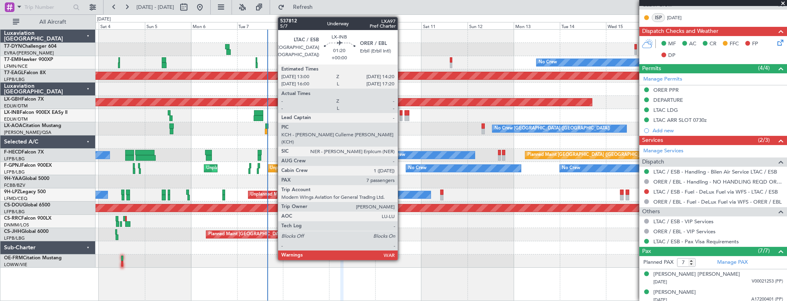
click at [402, 116] on div at bounding box center [401, 119] width 3 height 6
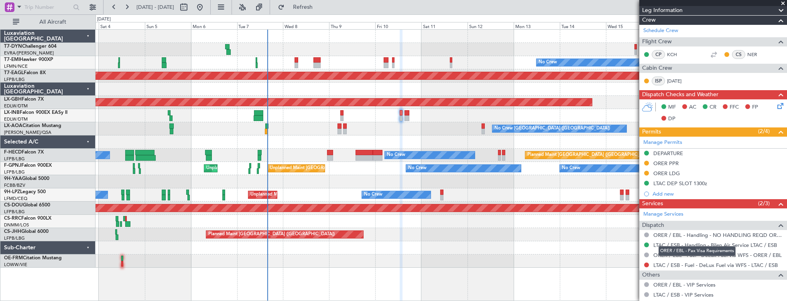
scroll to position [111, 0]
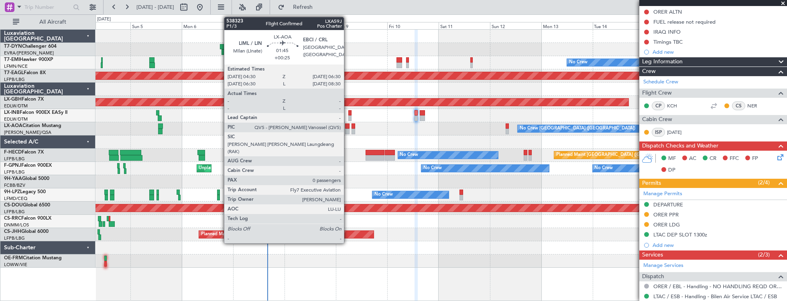
click at [348, 126] on div at bounding box center [347, 127] width 4 height 6
type input "+00:25"
type input "0"
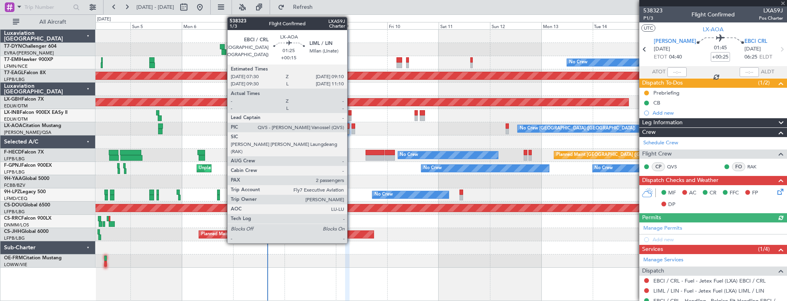
click at [351, 127] on div at bounding box center [353, 127] width 4 height 6
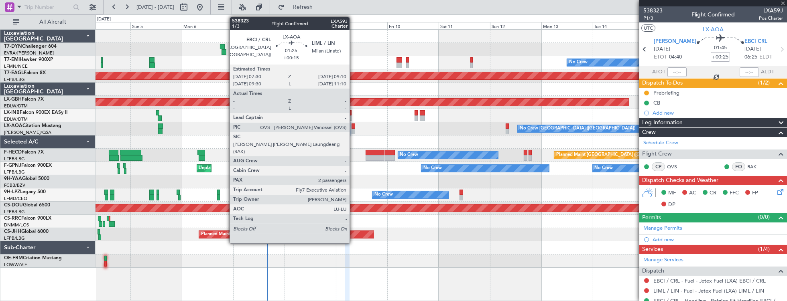
type input "+00:15"
type input "2"
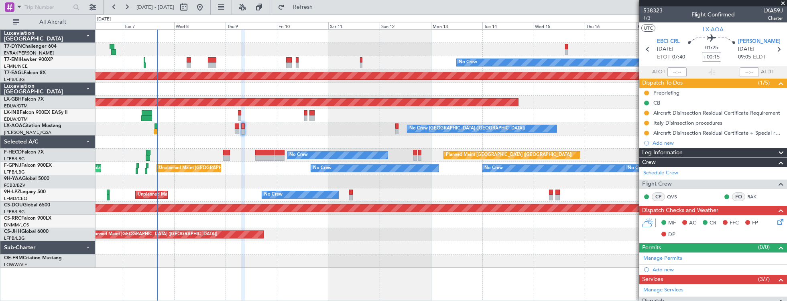
click at [298, 124] on div "No Crew Planned Maint Dubai (Al Maktoum Intl) Planned Maint Nurnberg Planned Ma…" at bounding box center [440, 149] width 691 height 238
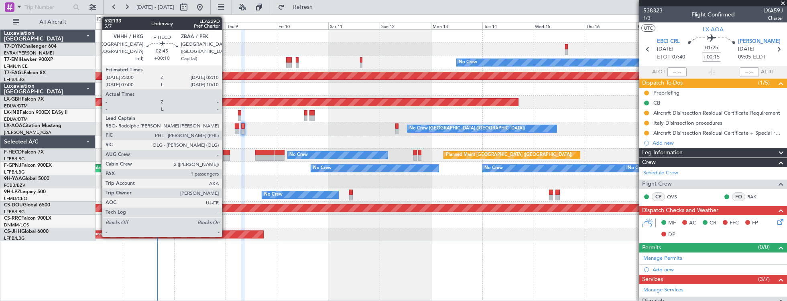
click at [226, 156] on div at bounding box center [226, 158] width 7 height 6
type input "+00:10"
type input "1"
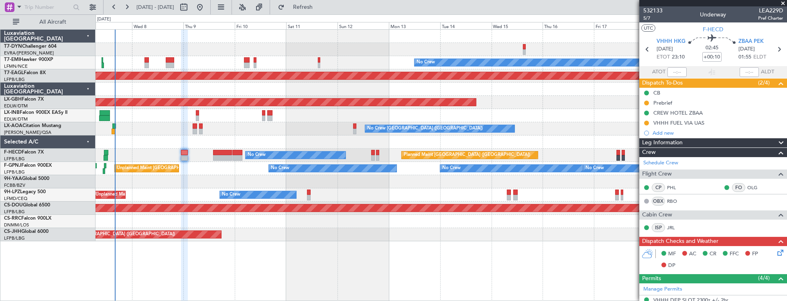
click at [230, 169] on div "No Crew Planned Maint Dubai (Al Maktoum Intl) Planned Maint Nurnberg No Crew Ch…" at bounding box center [440, 136] width 691 height 212
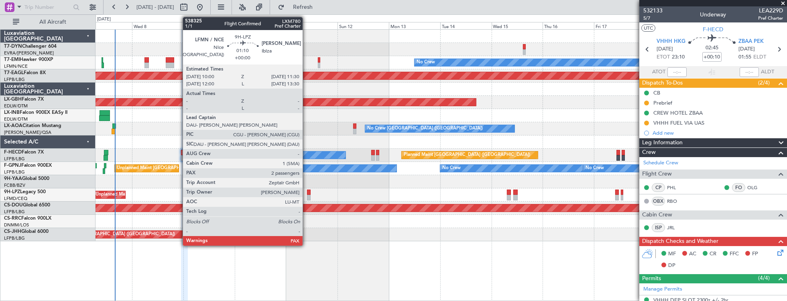
click at [307, 191] on div at bounding box center [308, 193] width 3 height 6
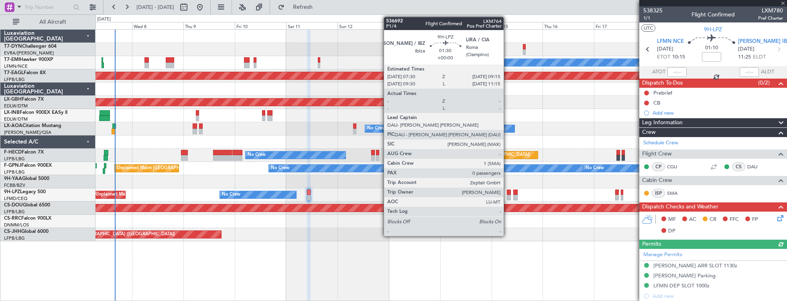
click at [508, 193] on div at bounding box center [509, 193] width 4 height 6
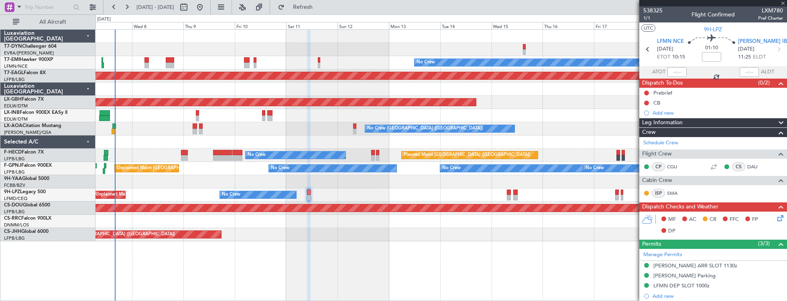
type input "0"
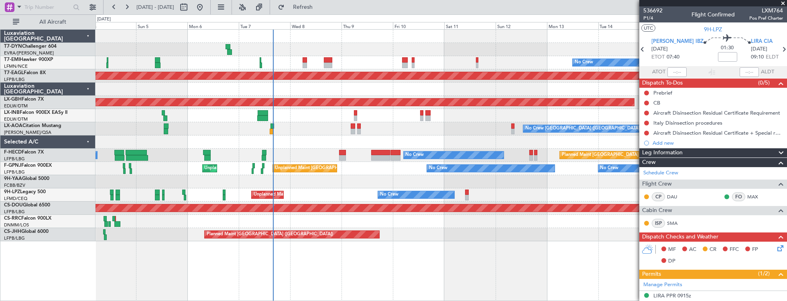
click at [551, 151] on div "No Crew Planned Maint Dubai (Al Maktoum Intl) Planned Maint Nurnberg Planned Ma…" at bounding box center [440, 136] width 691 height 212
